Goal: Task Accomplishment & Management: Manage account settings

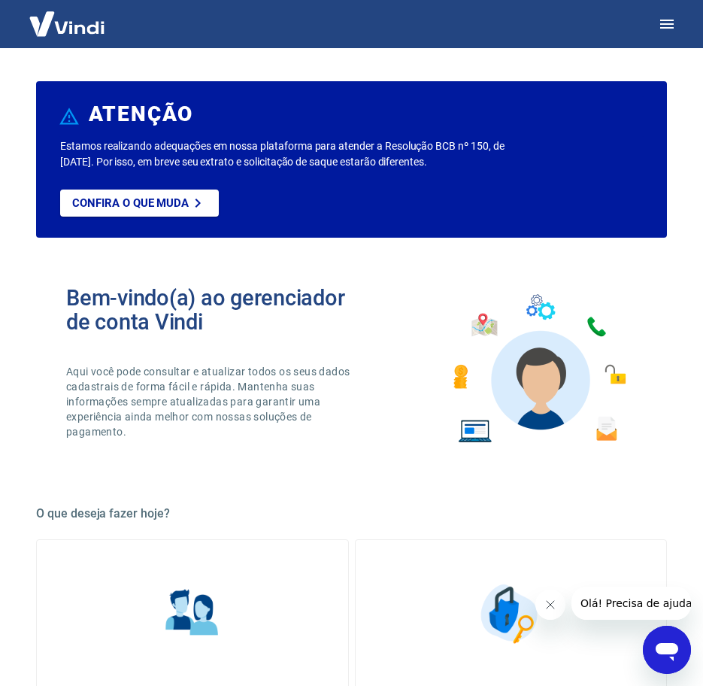
click at [92, 38] on img at bounding box center [67, 24] width 98 height 46
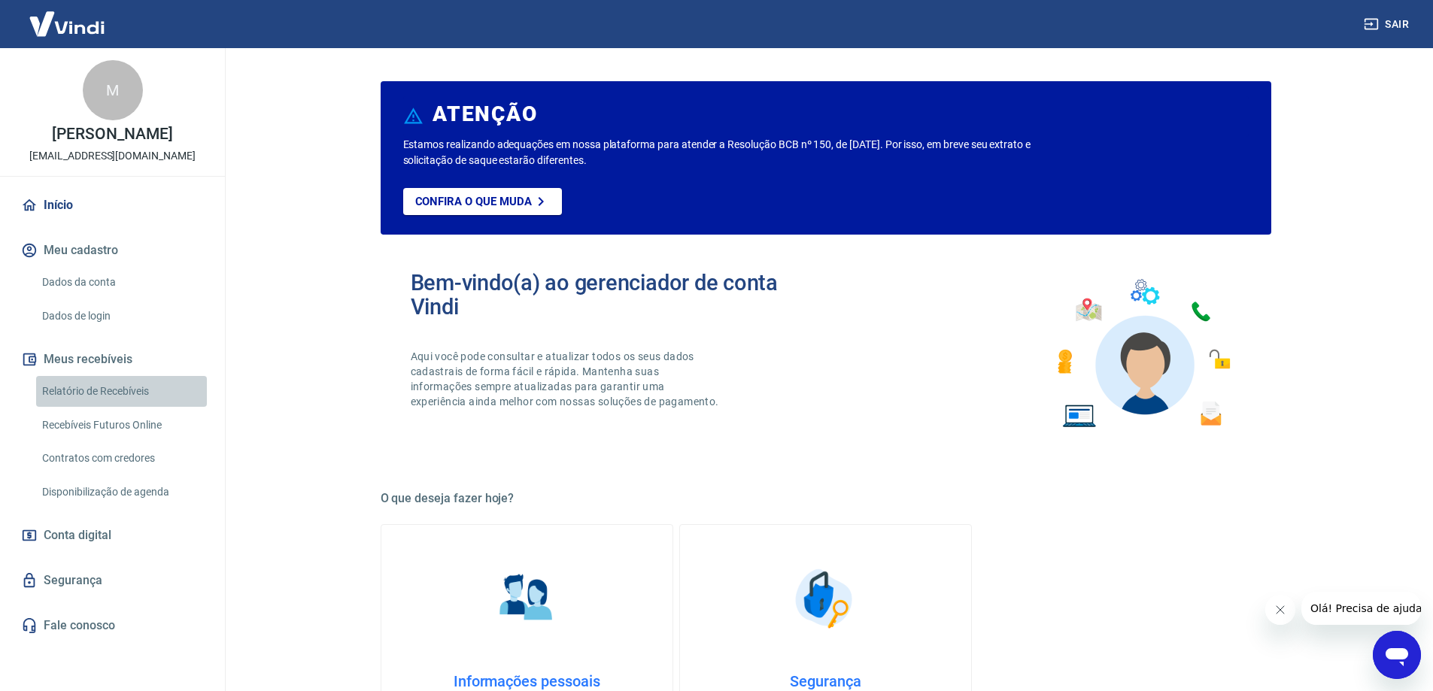
click at [133, 389] on link "Relatório de Recebíveis" at bounding box center [121, 391] width 171 height 31
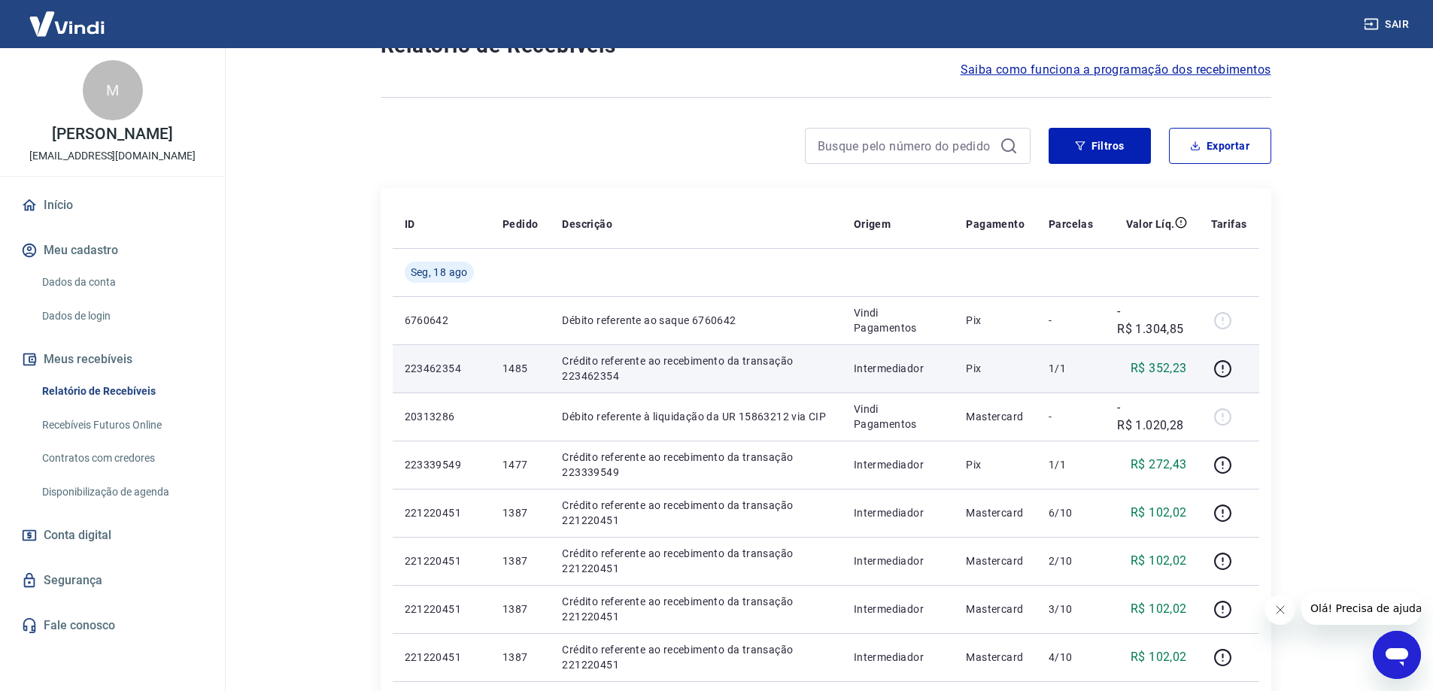
scroll to position [150, 0]
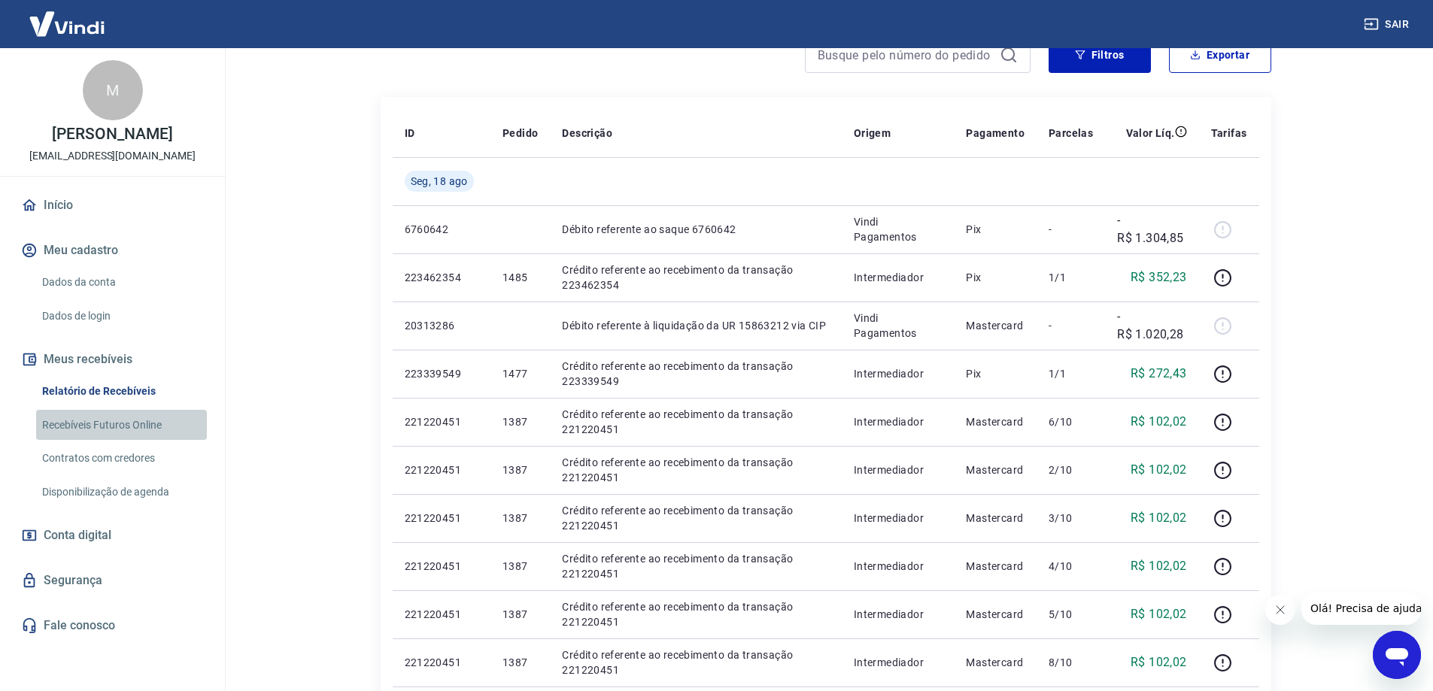
click at [123, 416] on link "Recebíveis Futuros Online" at bounding box center [121, 425] width 171 height 31
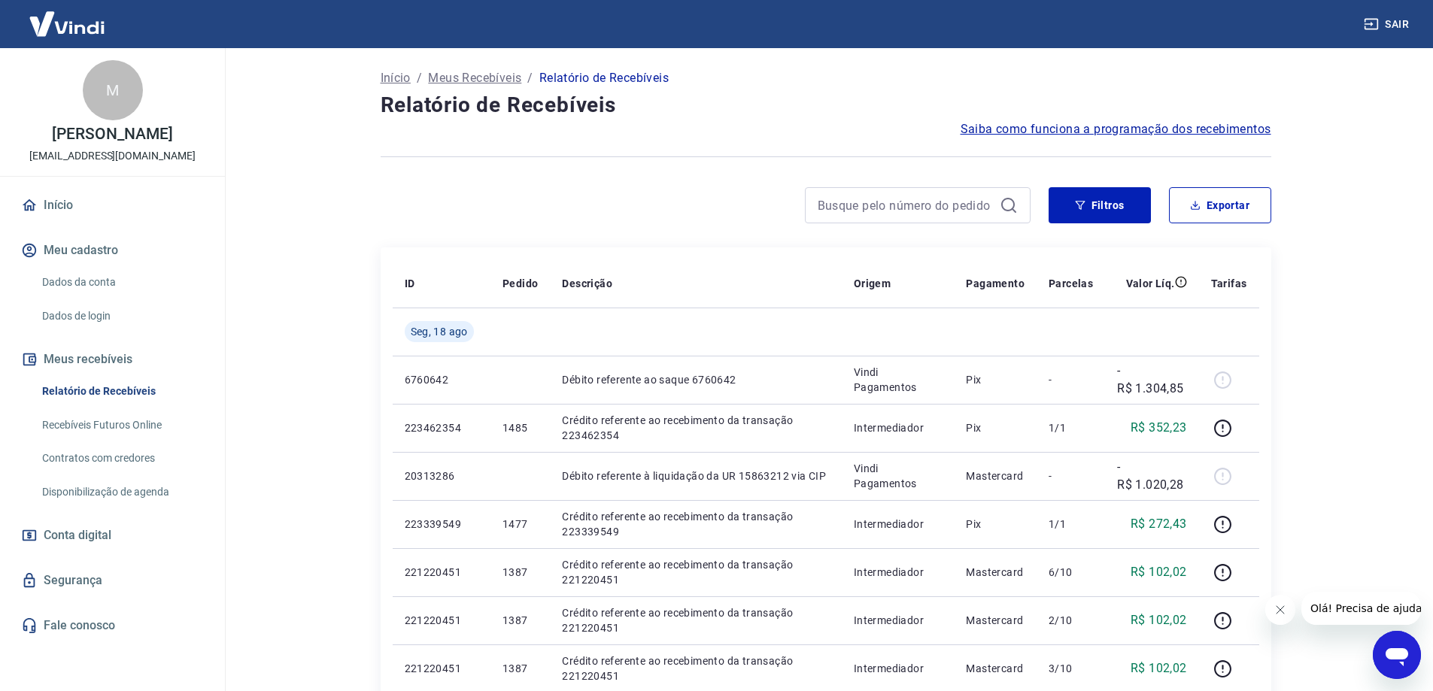
click at [103, 429] on link "Recebíveis Futuros Online" at bounding box center [121, 425] width 171 height 31
